Goal: Communication & Community: Participate in discussion

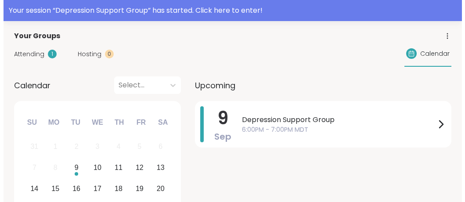
scroll to position [61, 0]
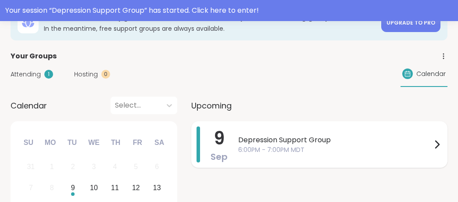
click at [252, 140] on span "Depression Support Group" at bounding box center [335, 140] width 194 height 11
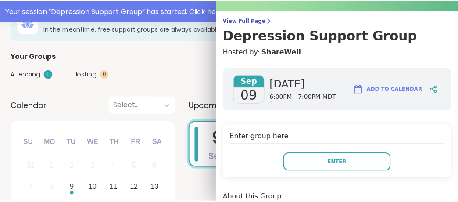
scroll to position [122, 0]
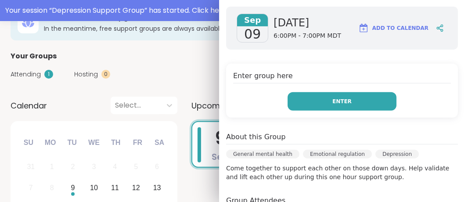
click at [332, 98] on span "Enter" at bounding box center [341, 101] width 19 height 8
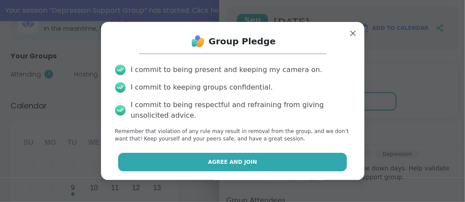
click at [242, 162] on span "Agree and Join" at bounding box center [232, 162] width 49 height 8
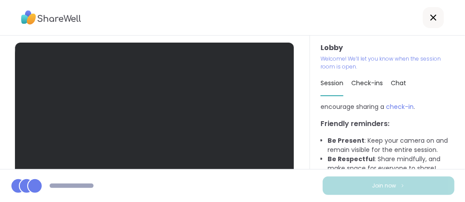
scroll to position [81, 0]
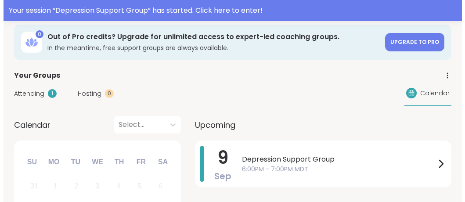
scroll to position [94, 0]
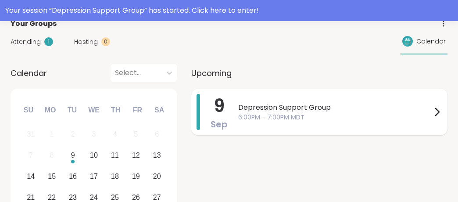
click at [280, 113] on span "6:00PM - 7:00PM MDT" at bounding box center [335, 117] width 194 height 9
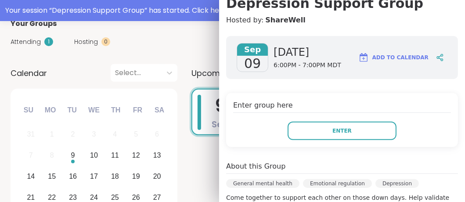
scroll to position [94, 0]
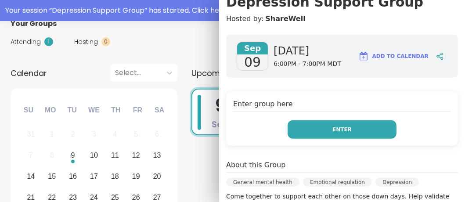
click at [338, 129] on span "Enter" at bounding box center [341, 130] width 19 height 8
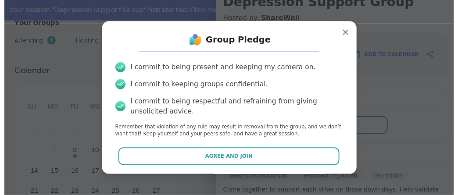
scroll to position [120, 0]
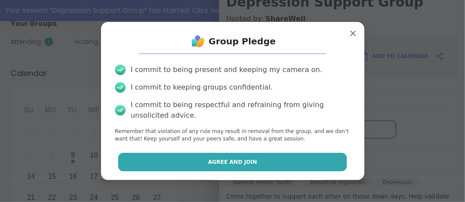
click at [258, 160] on button "Agree and Join" at bounding box center [232, 162] width 229 height 18
